Goal: Information Seeking & Learning: Learn about a topic

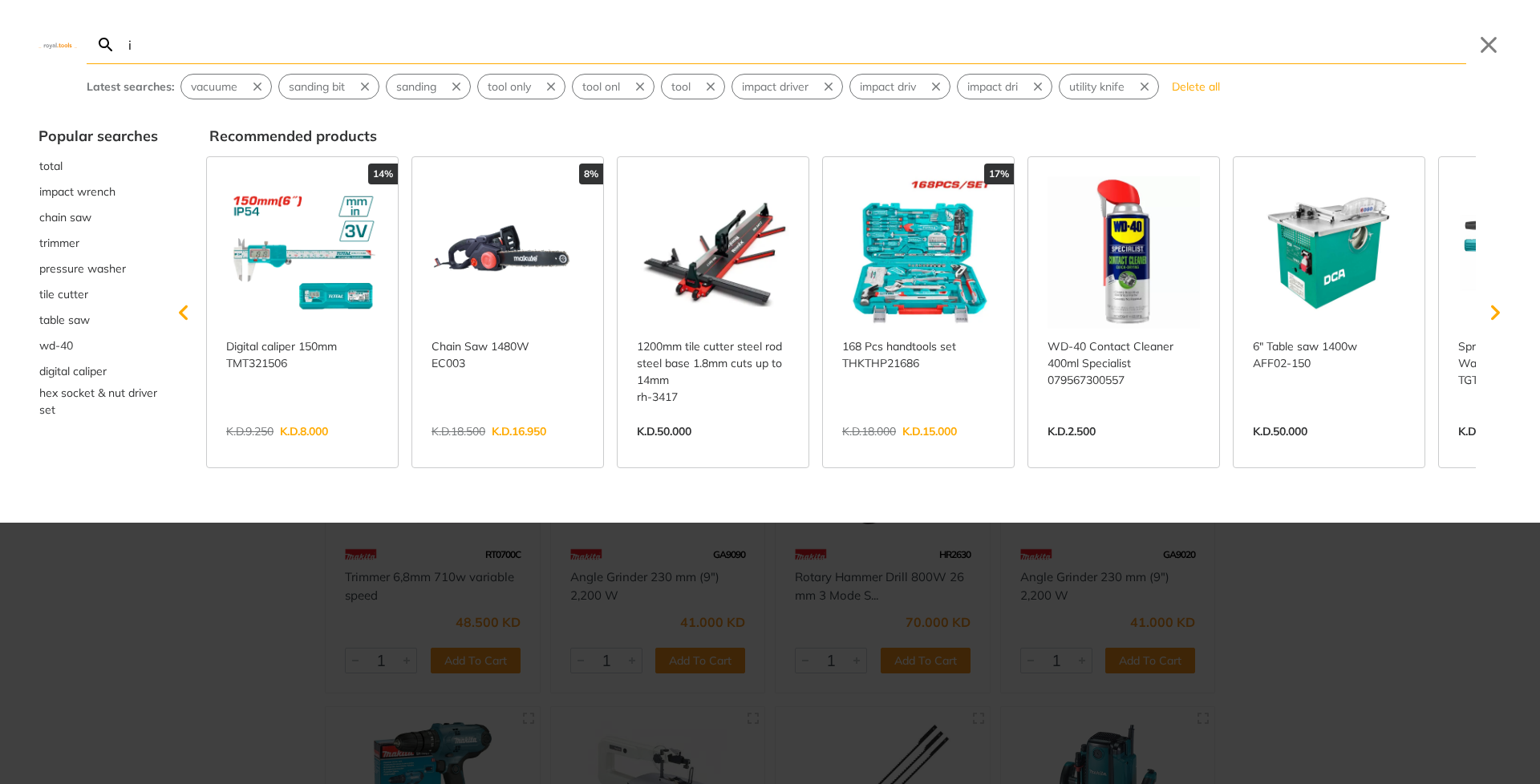
type input "im"
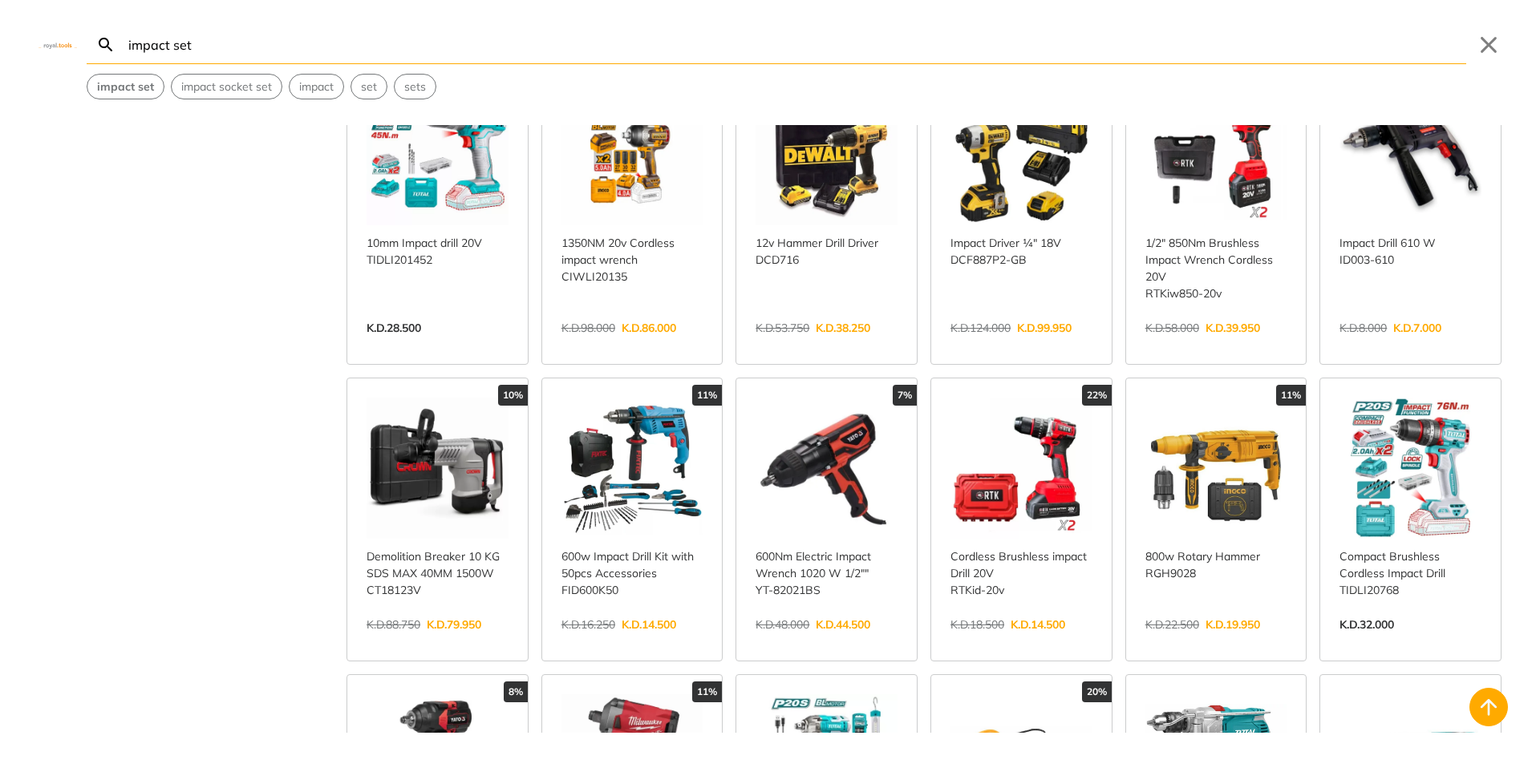
scroll to position [1154, 0]
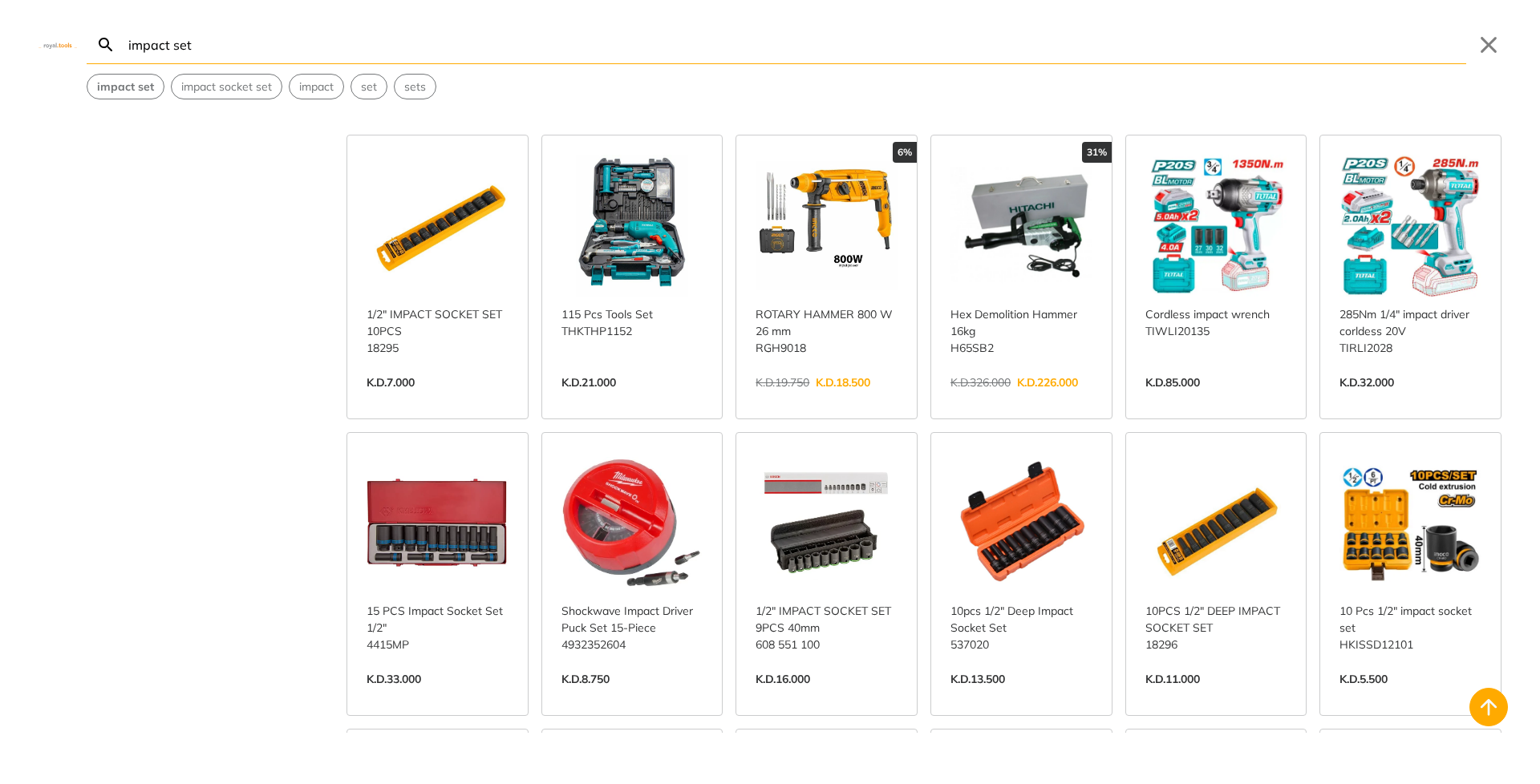
scroll to position [2789, 0]
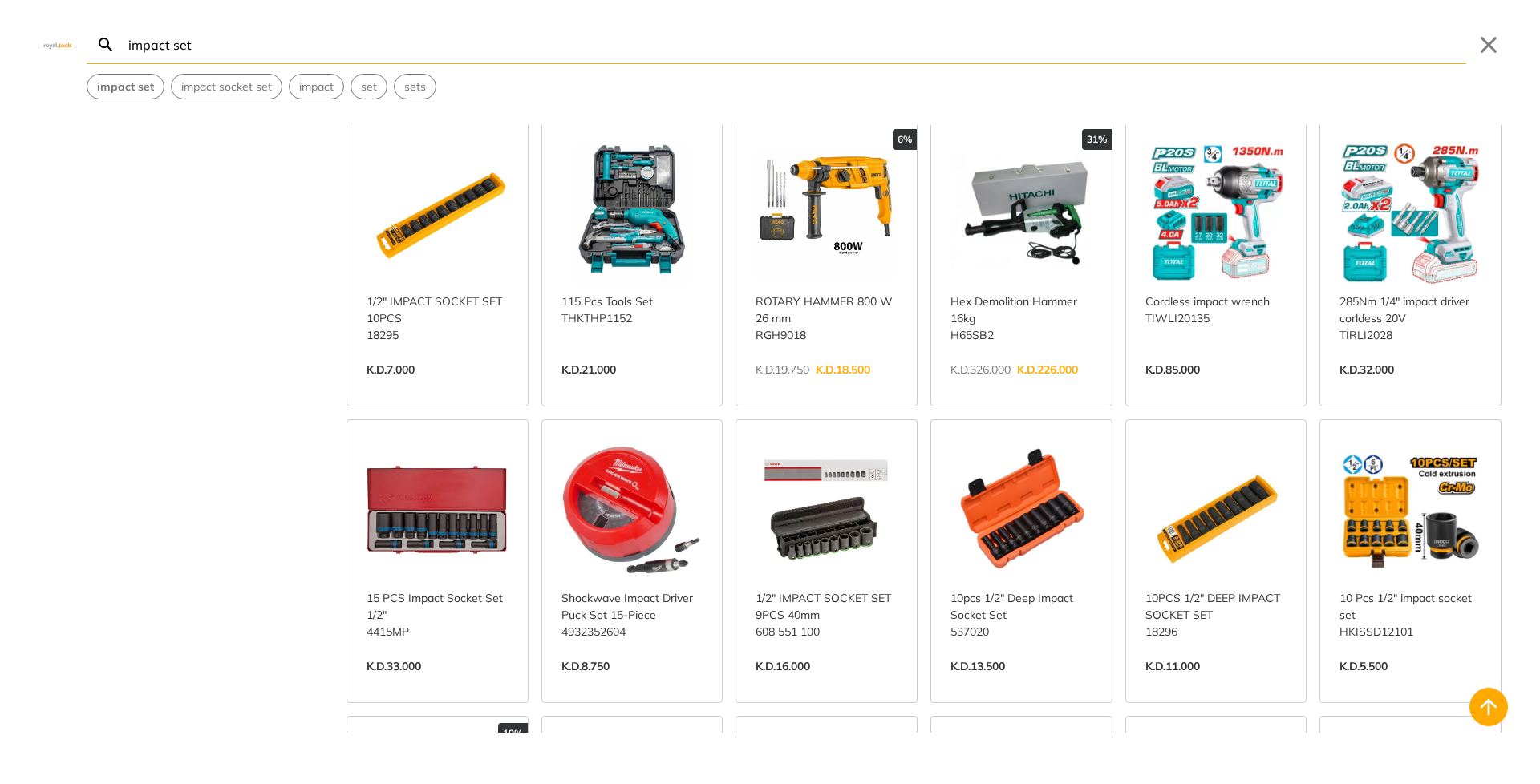
type input "impact set"
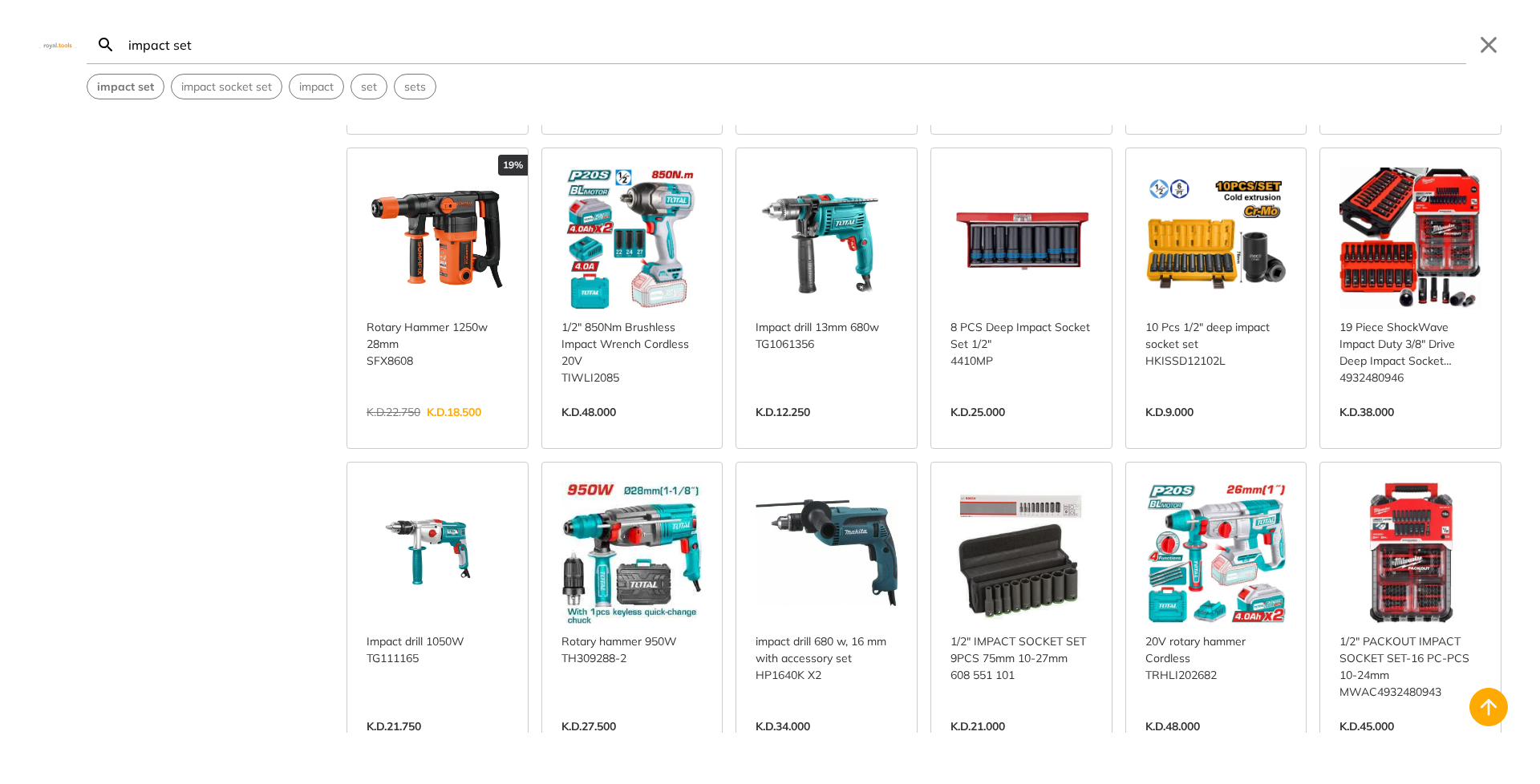
scroll to position [3367, 0]
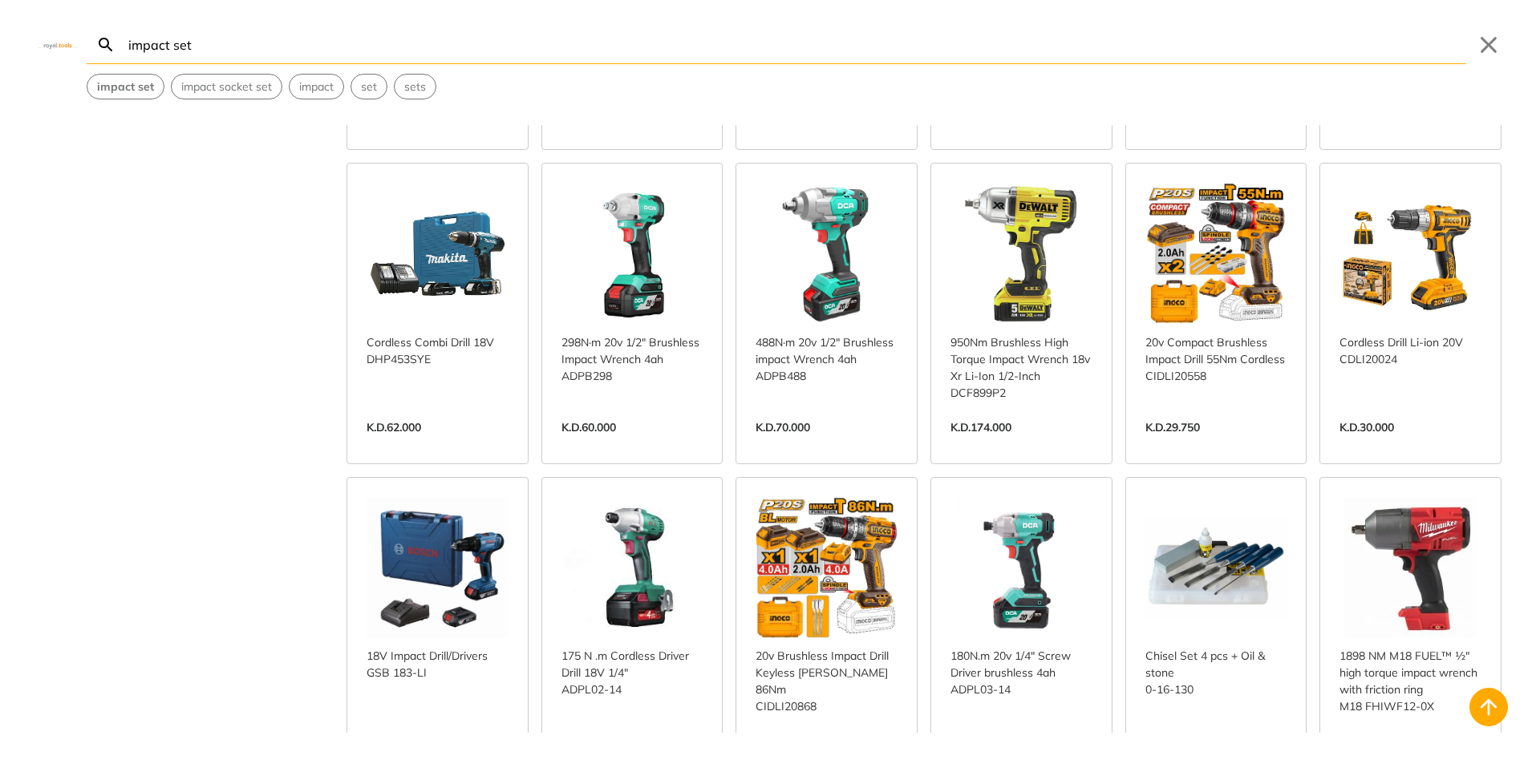
scroll to position [4617, 0]
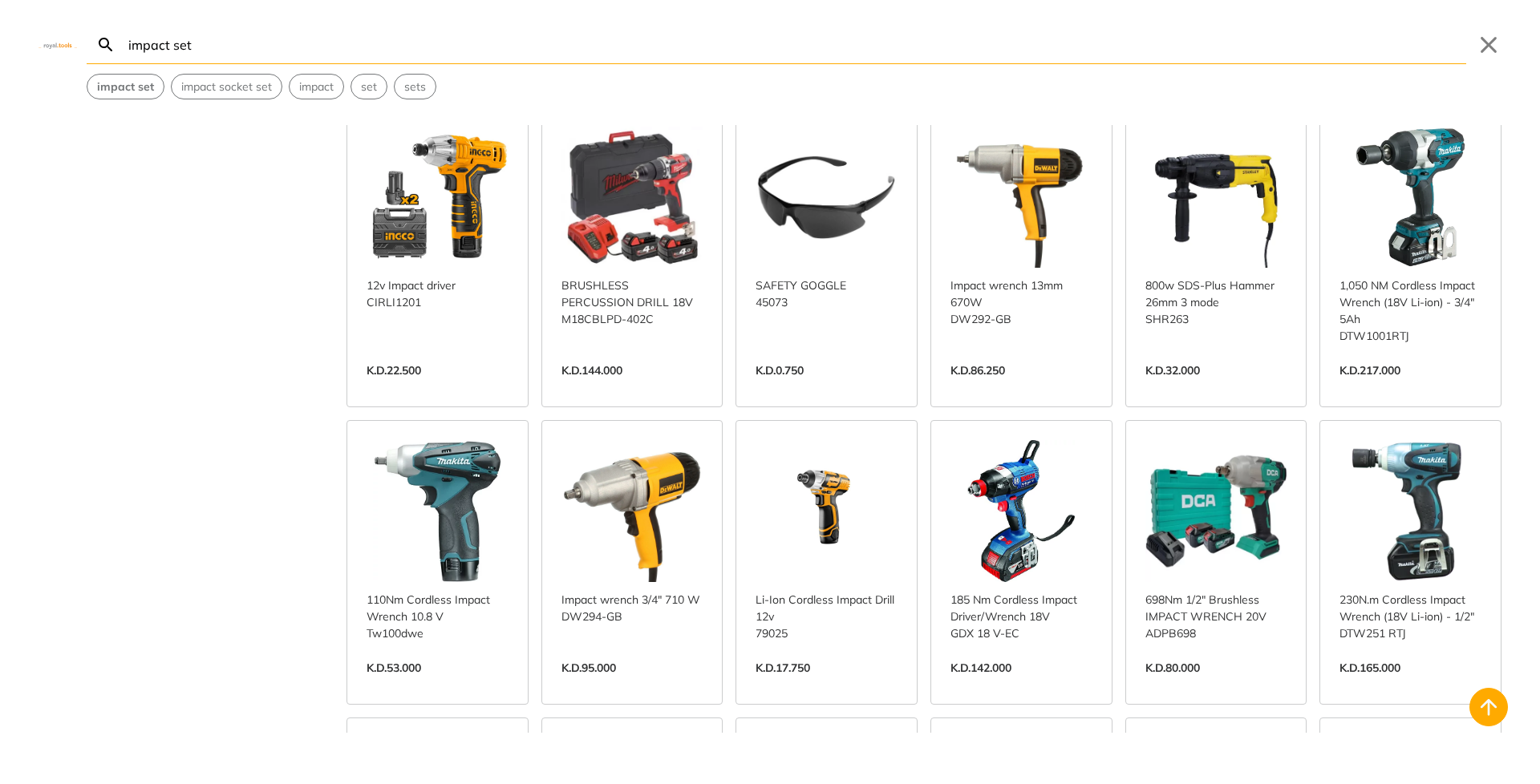
scroll to position [5964, 0]
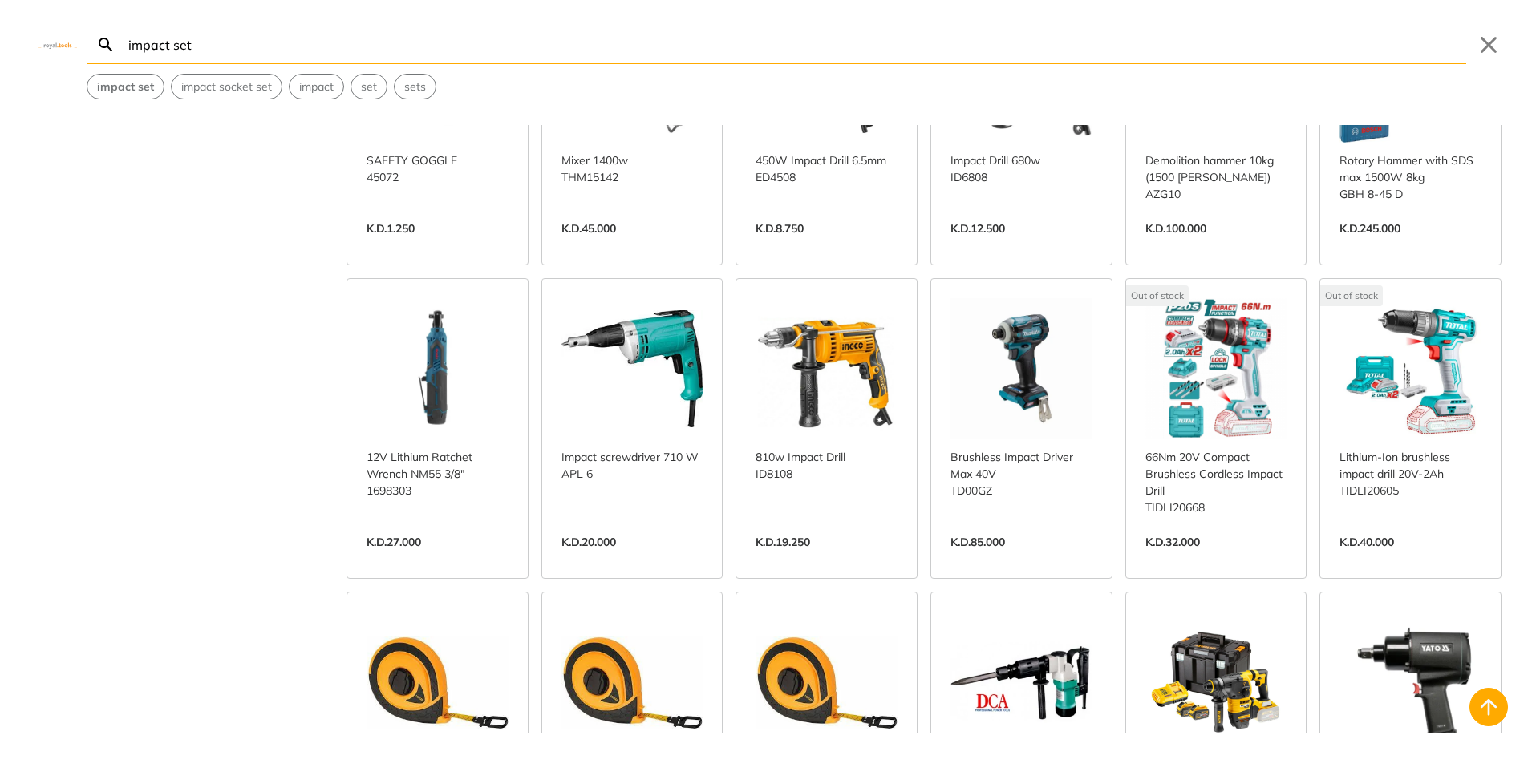
scroll to position [11446, 0]
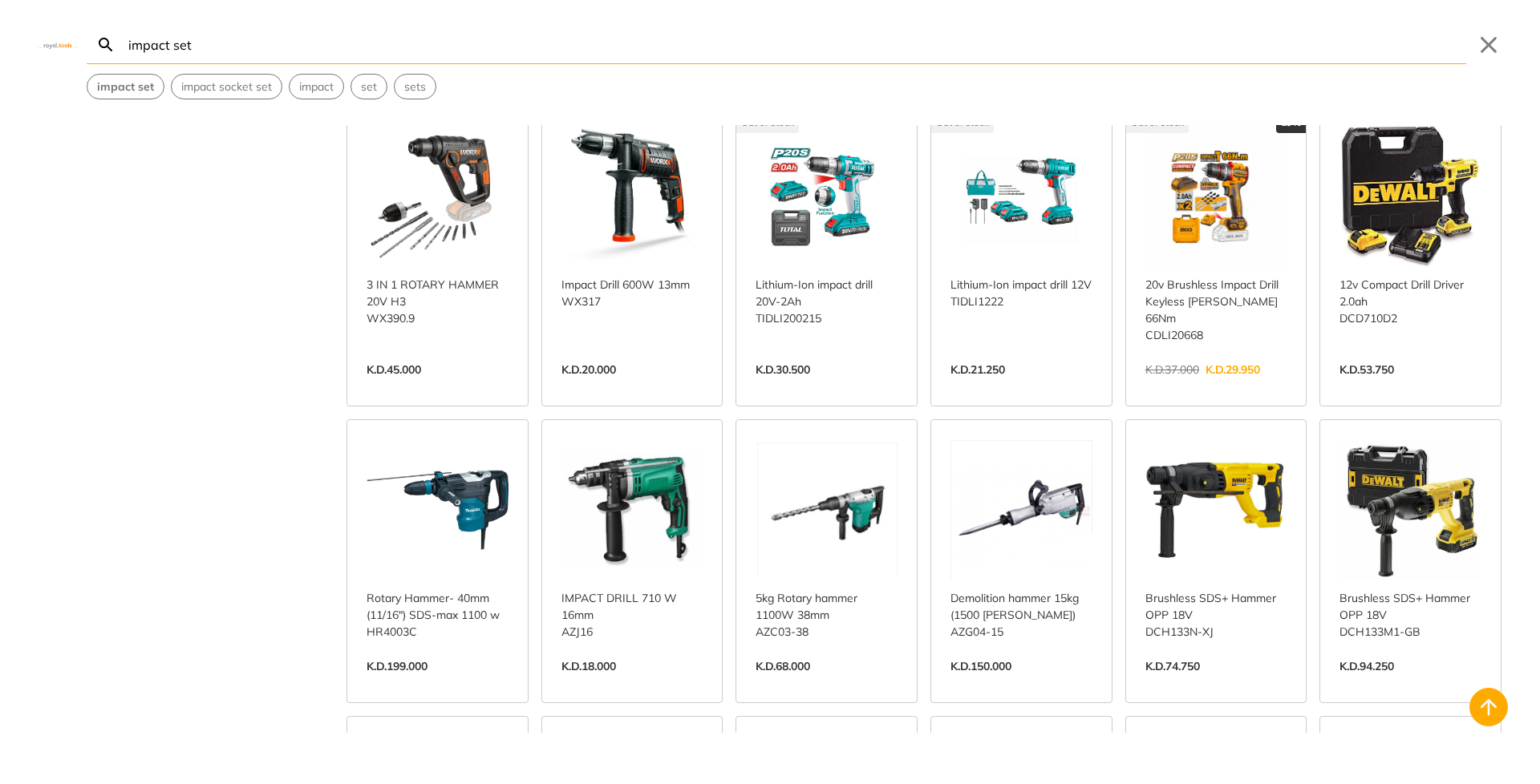
scroll to position [13851, 0]
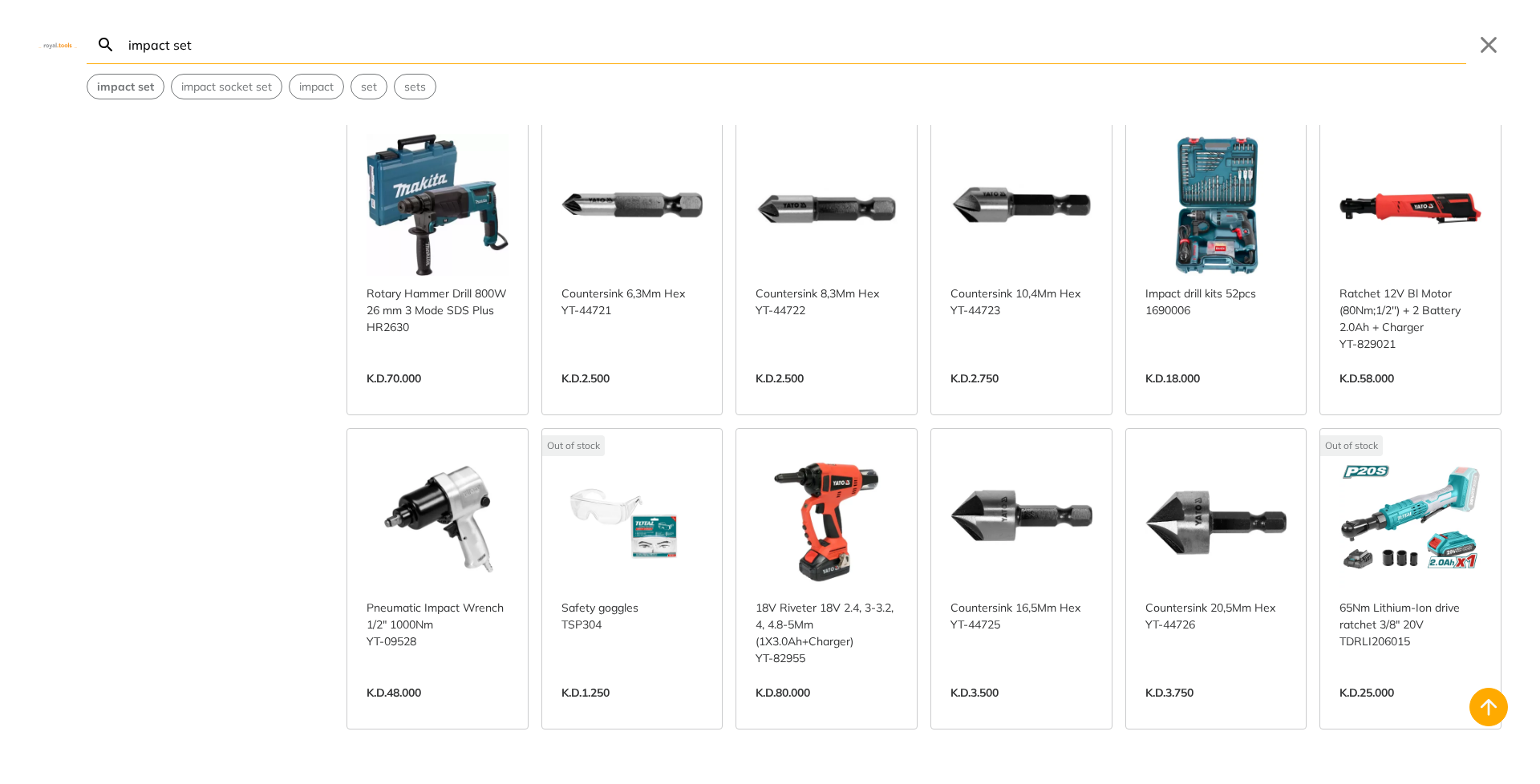
scroll to position [16608, 0]
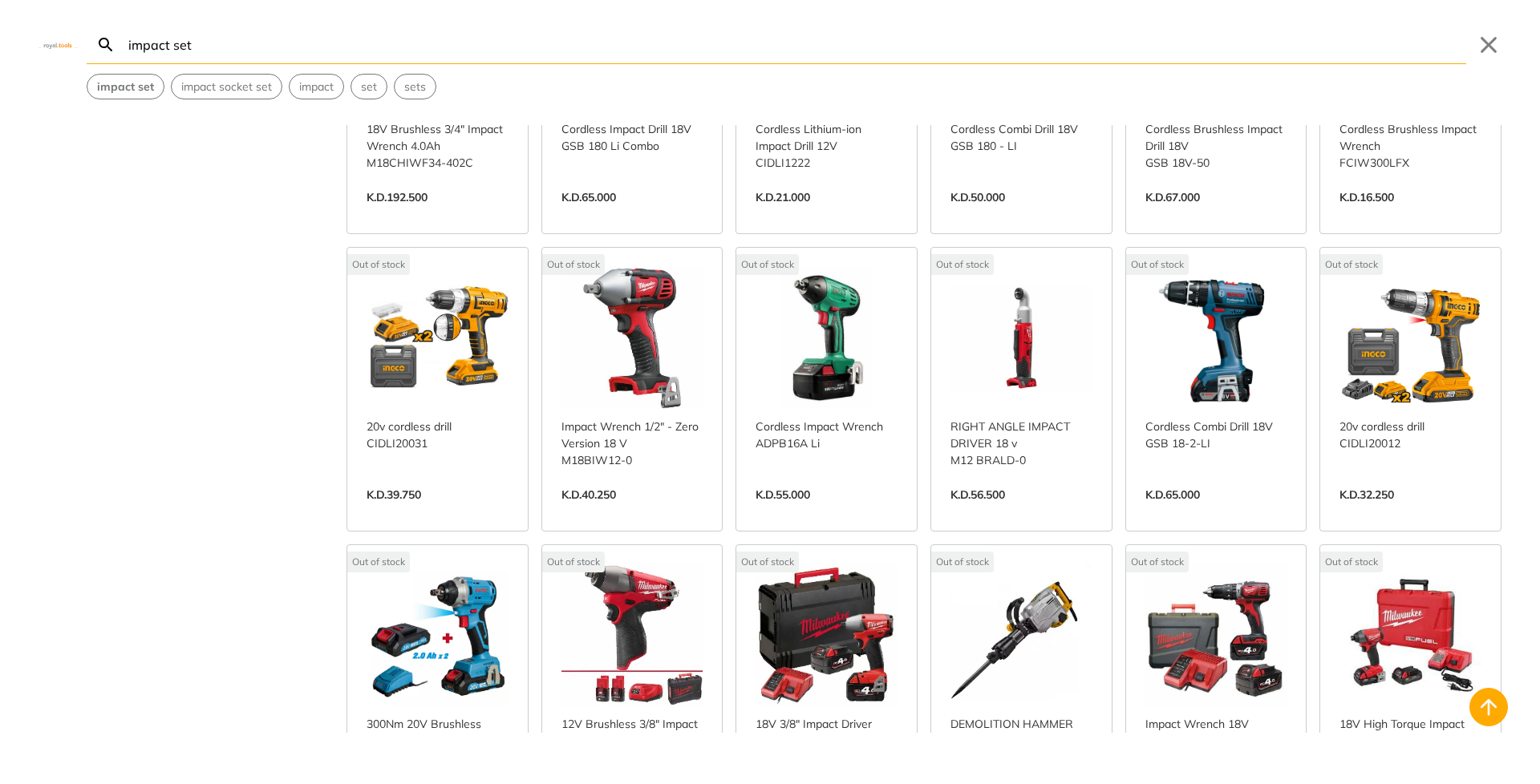
scroll to position [17378, 0]
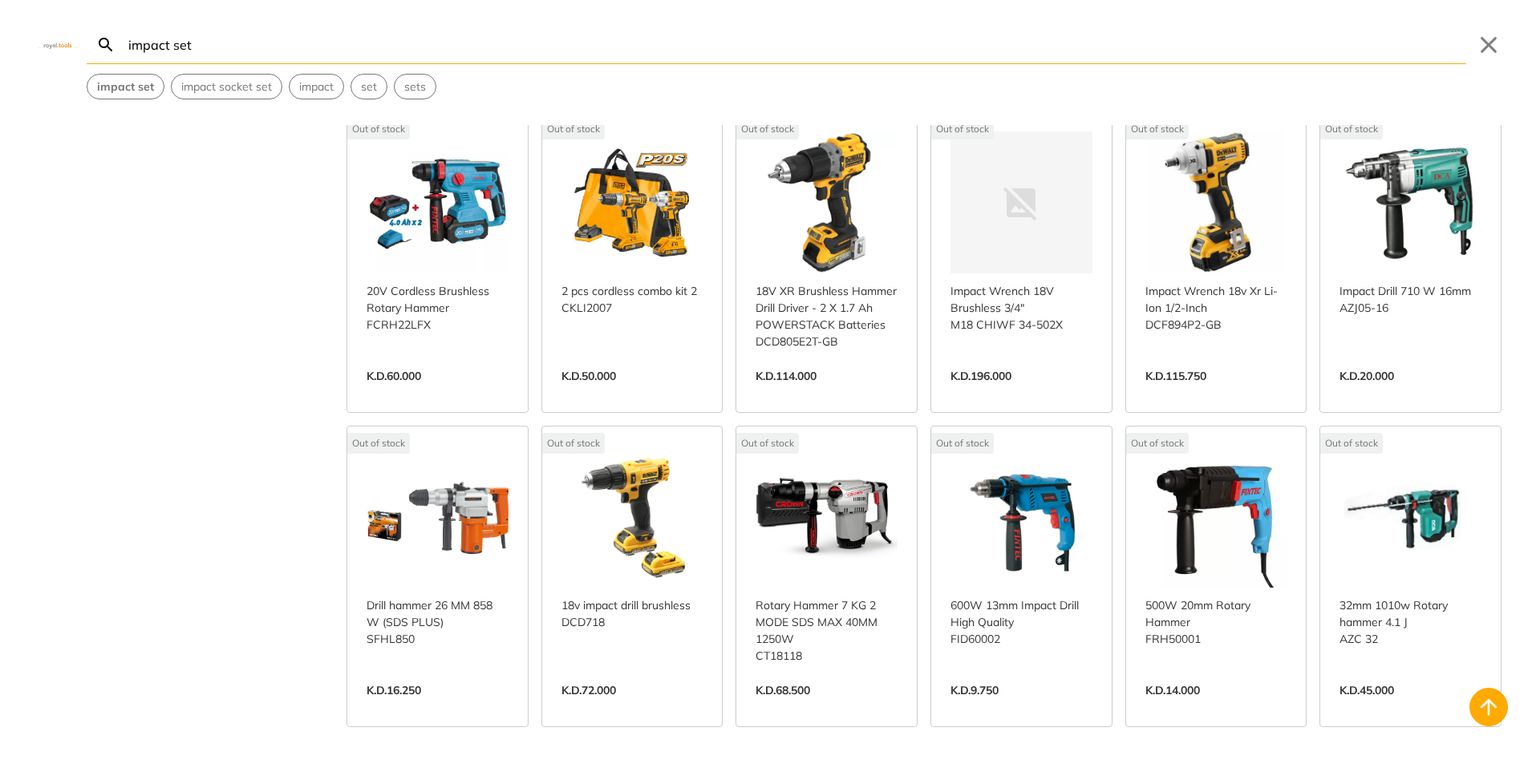
scroll to position [18724, 0]
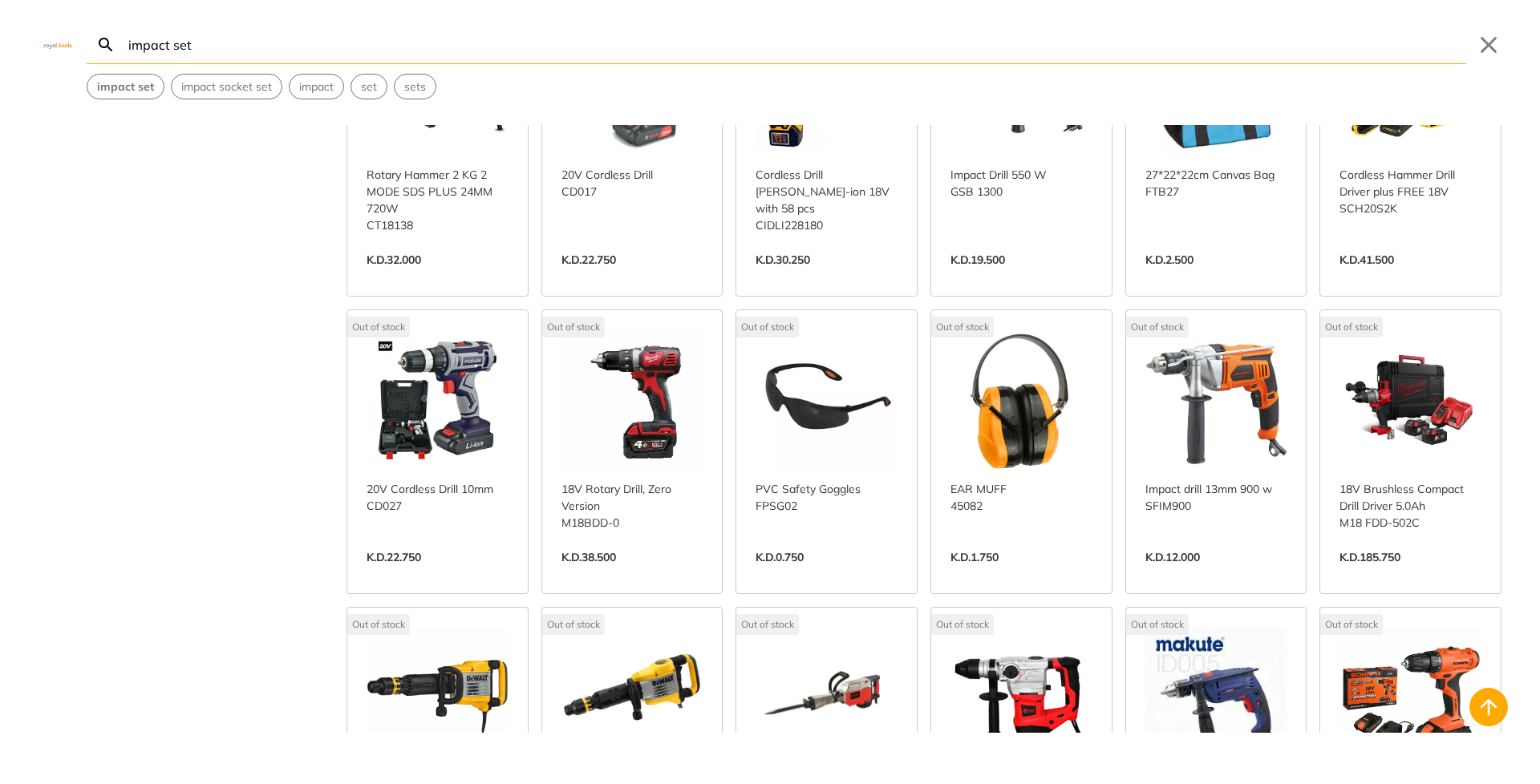
scroll to position [19978, 0]
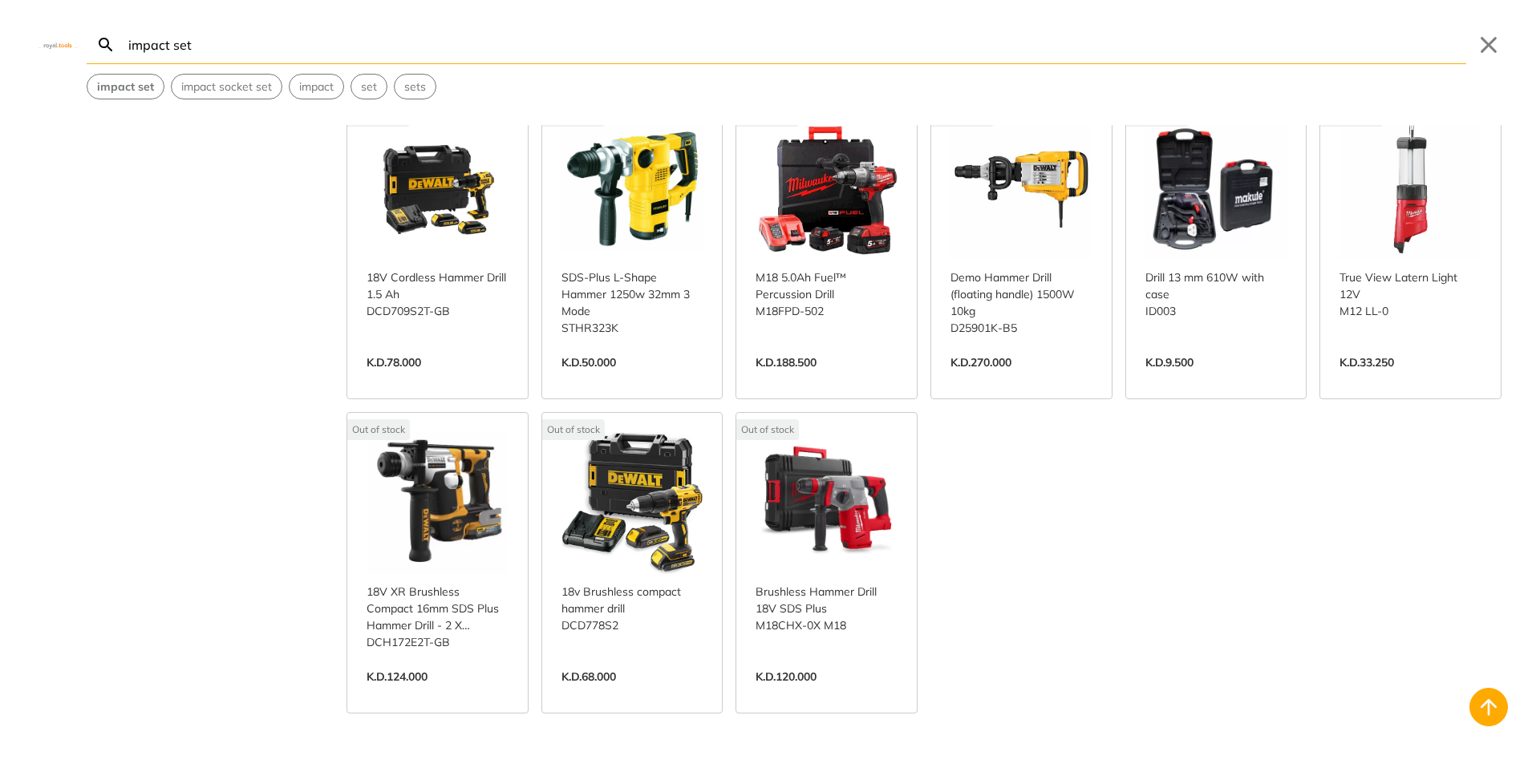
scroll to position [20844, 0]
